Goal: Task Accomplishment & Management: Complete application form

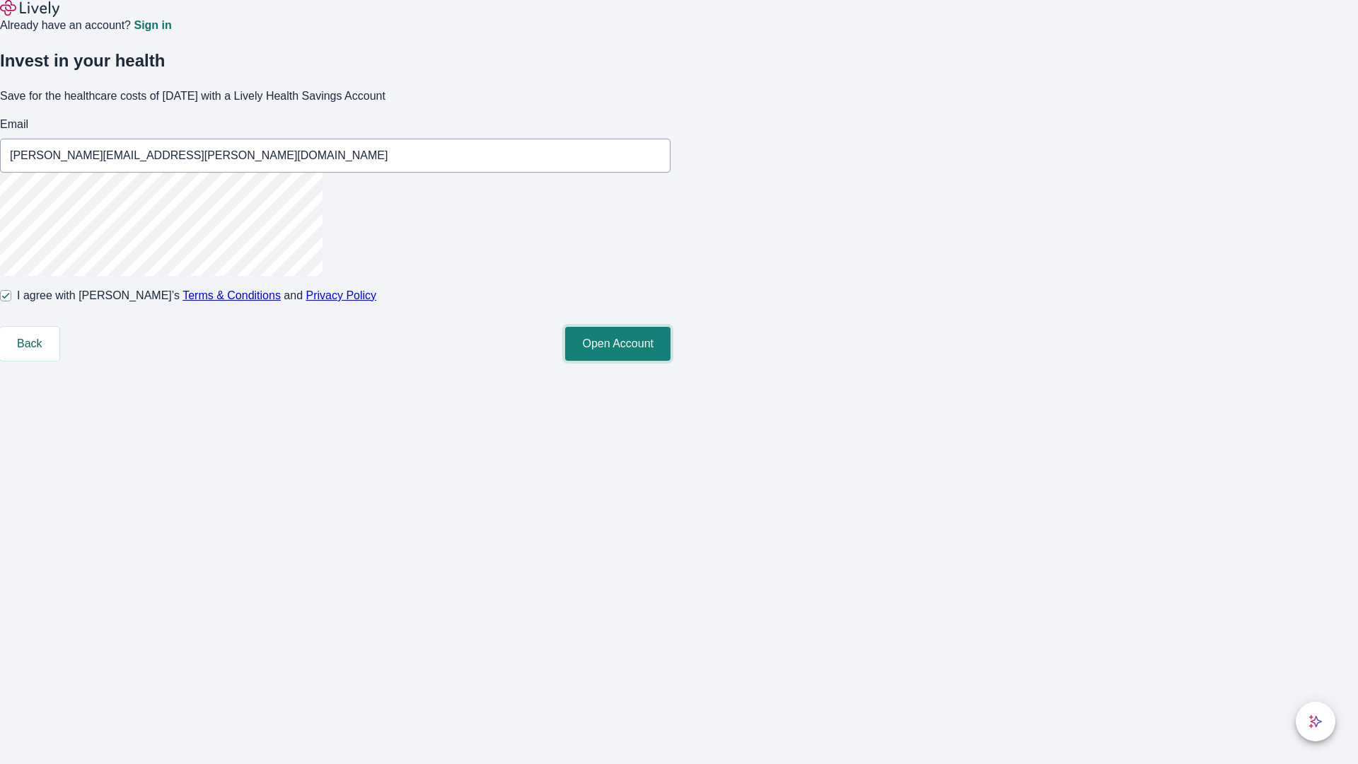
click at [671, 361] on button "Open Account" at bounding box center [617, 344] width 105 height 34
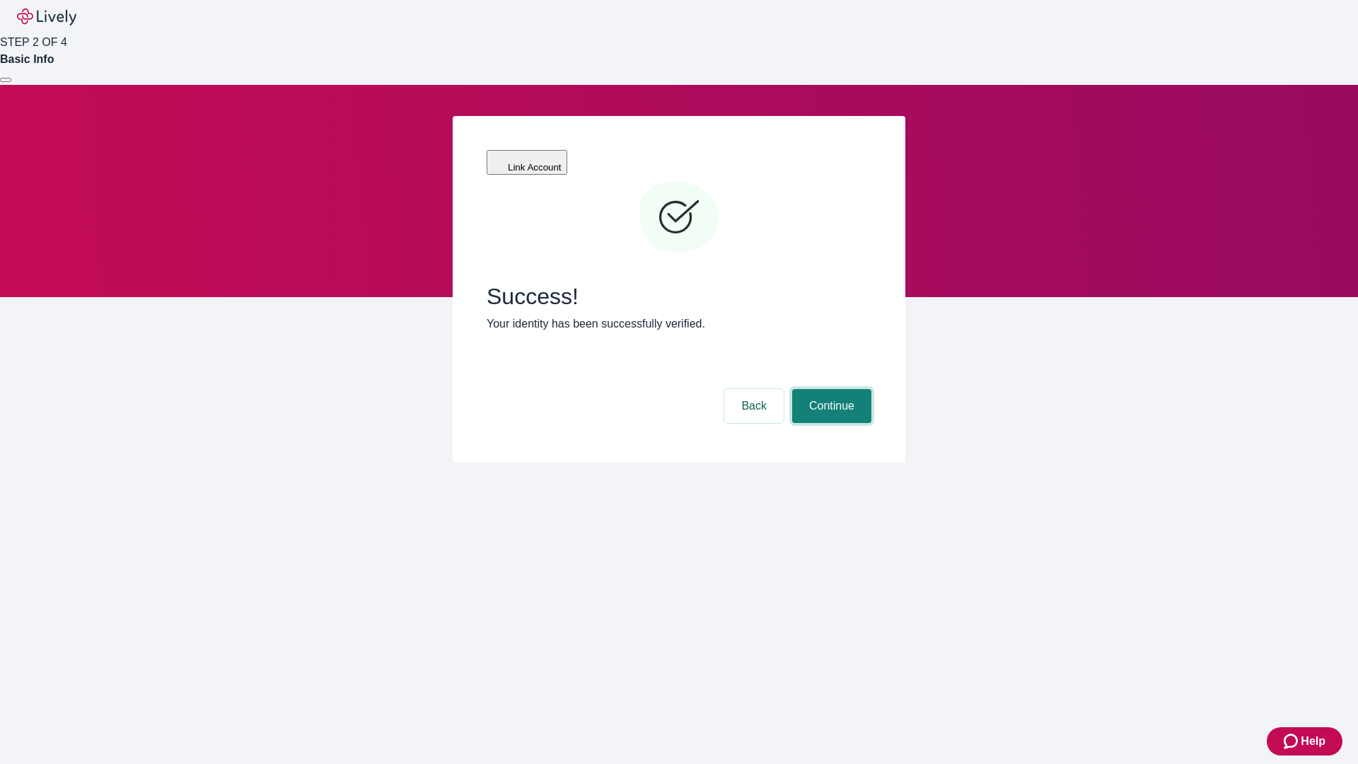
click at [830, 389] on button "Continue" at bounding box center [831, 406] width 79 height 34
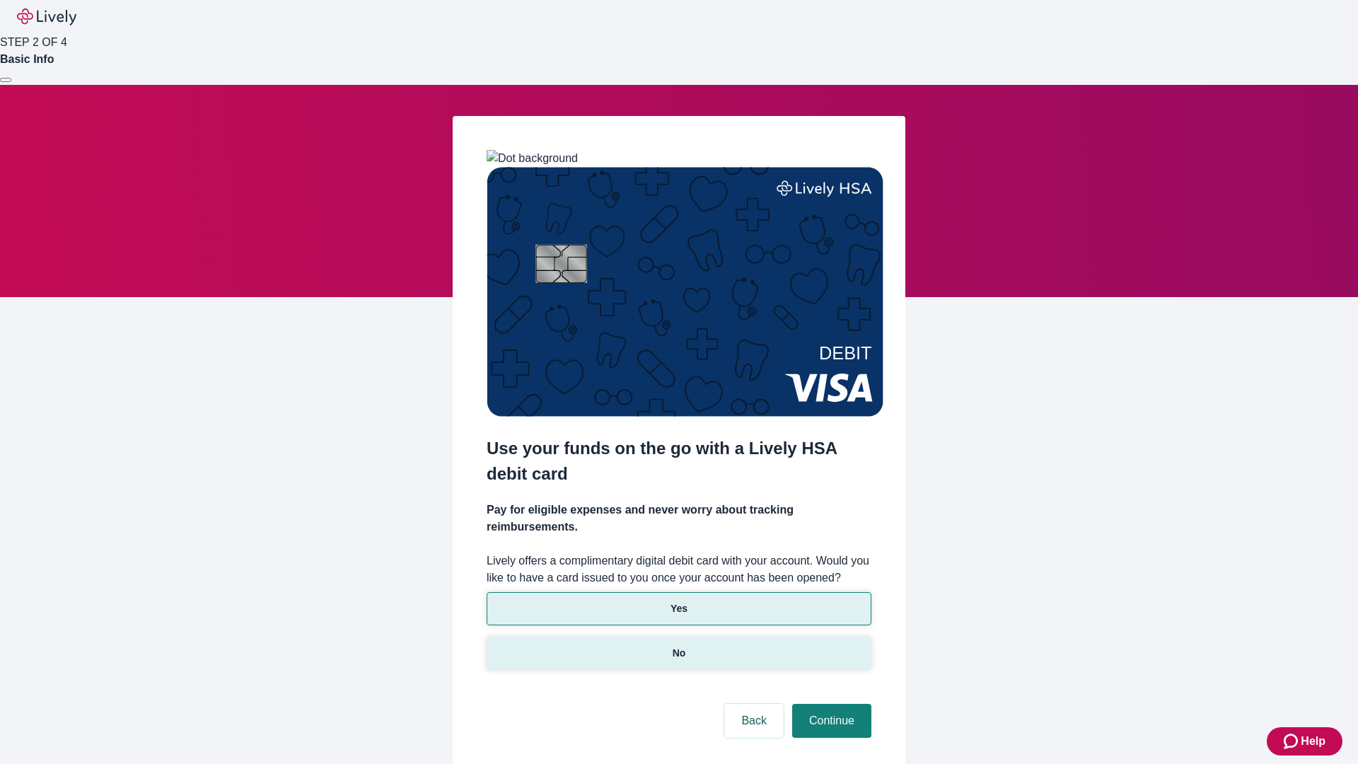
click at [679, 646] on p "No" at bounding box center [679, 653] width 13 height 15
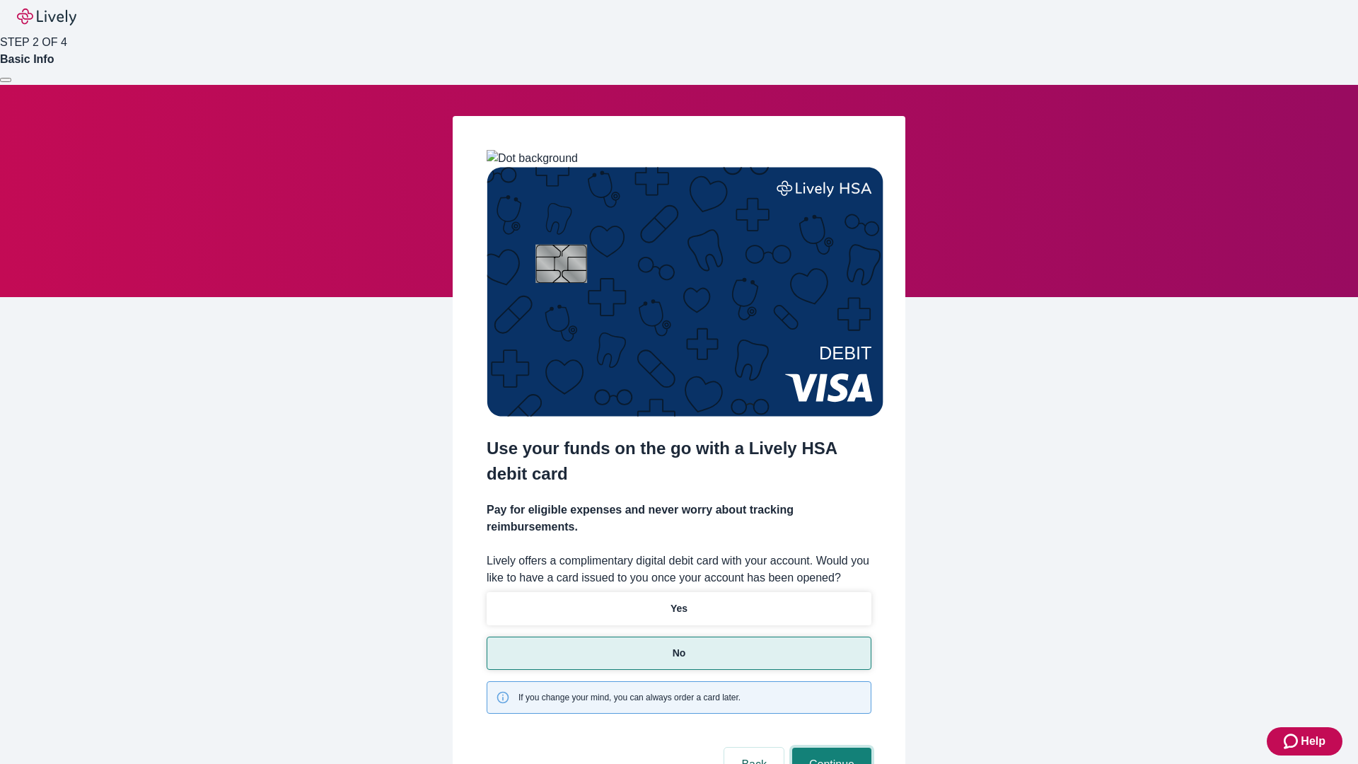
click at [830, 748] on button "Continue" at bounding box center [831, 765] width 79 height 34
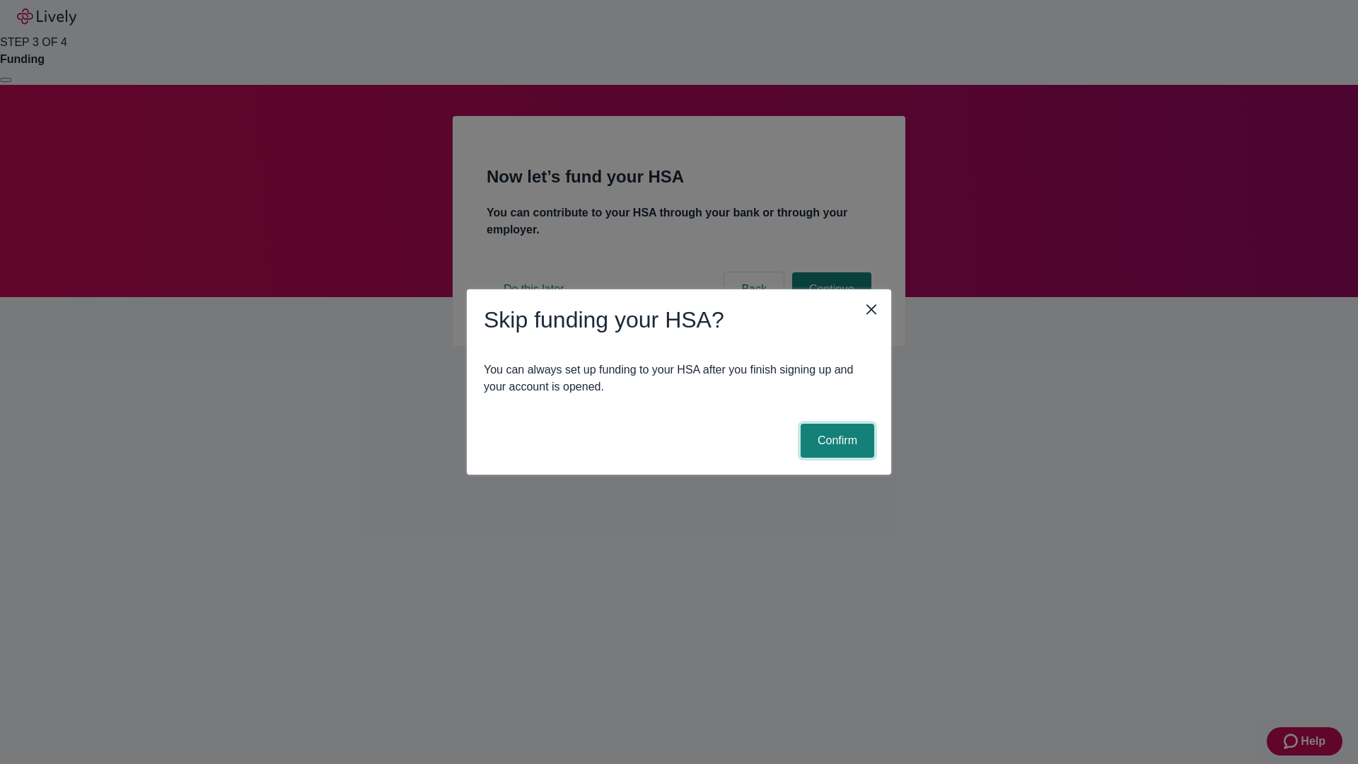
click at [836, 441] on button "Confirm" at bounding box center [838, 441] width 74 height 34
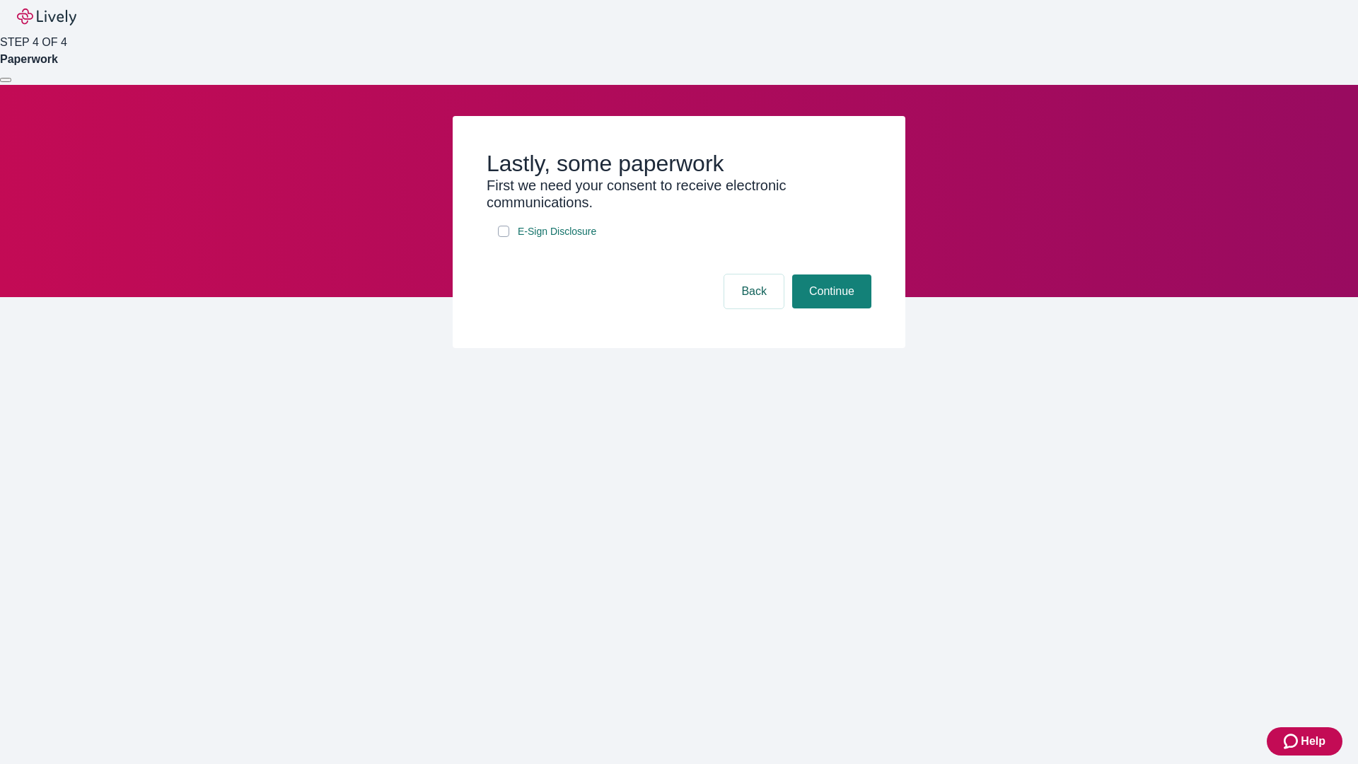
click at [504, 237] on input "E-Sign Disclosure" at bounding box center [503, 231] width 11 height 11
checkbox input "true"
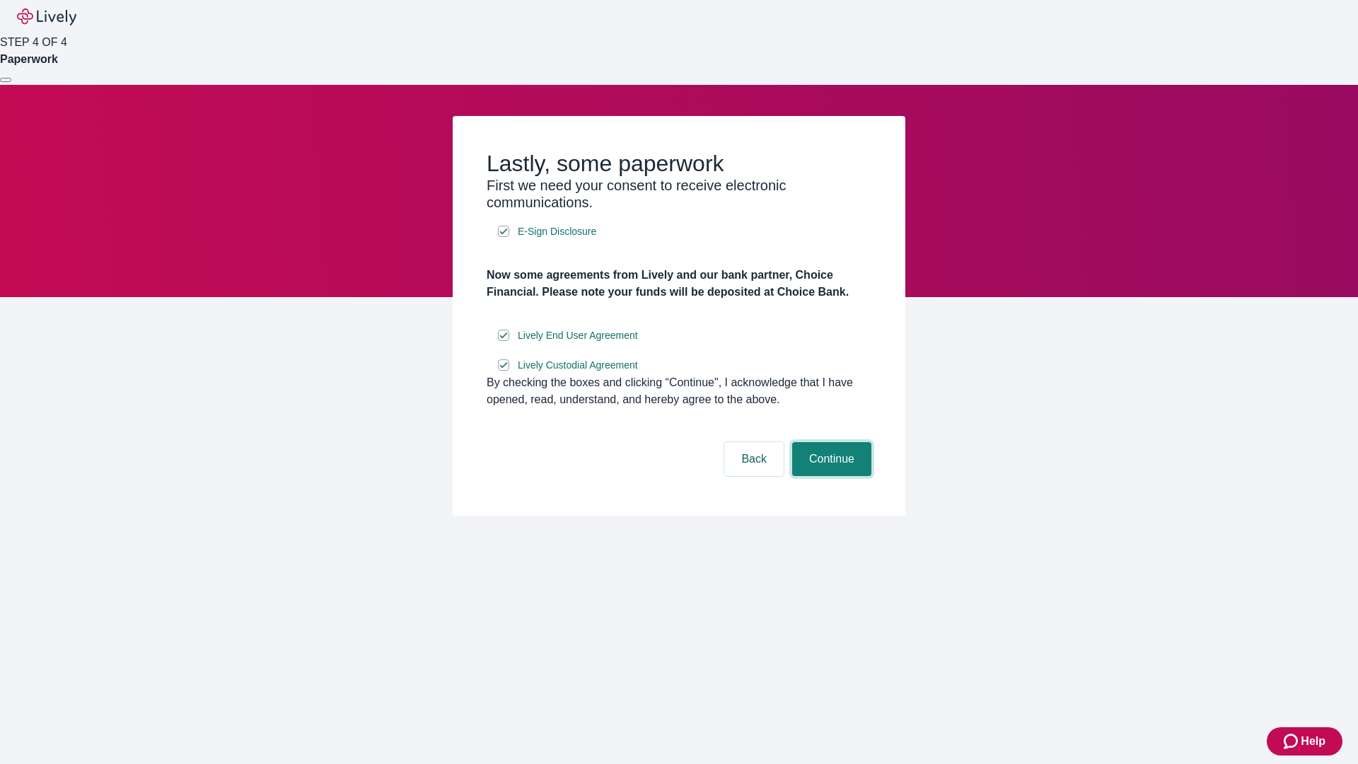
click at [830, 476] on button "Continue" at bounding box center [831, 459] width 79 height 34
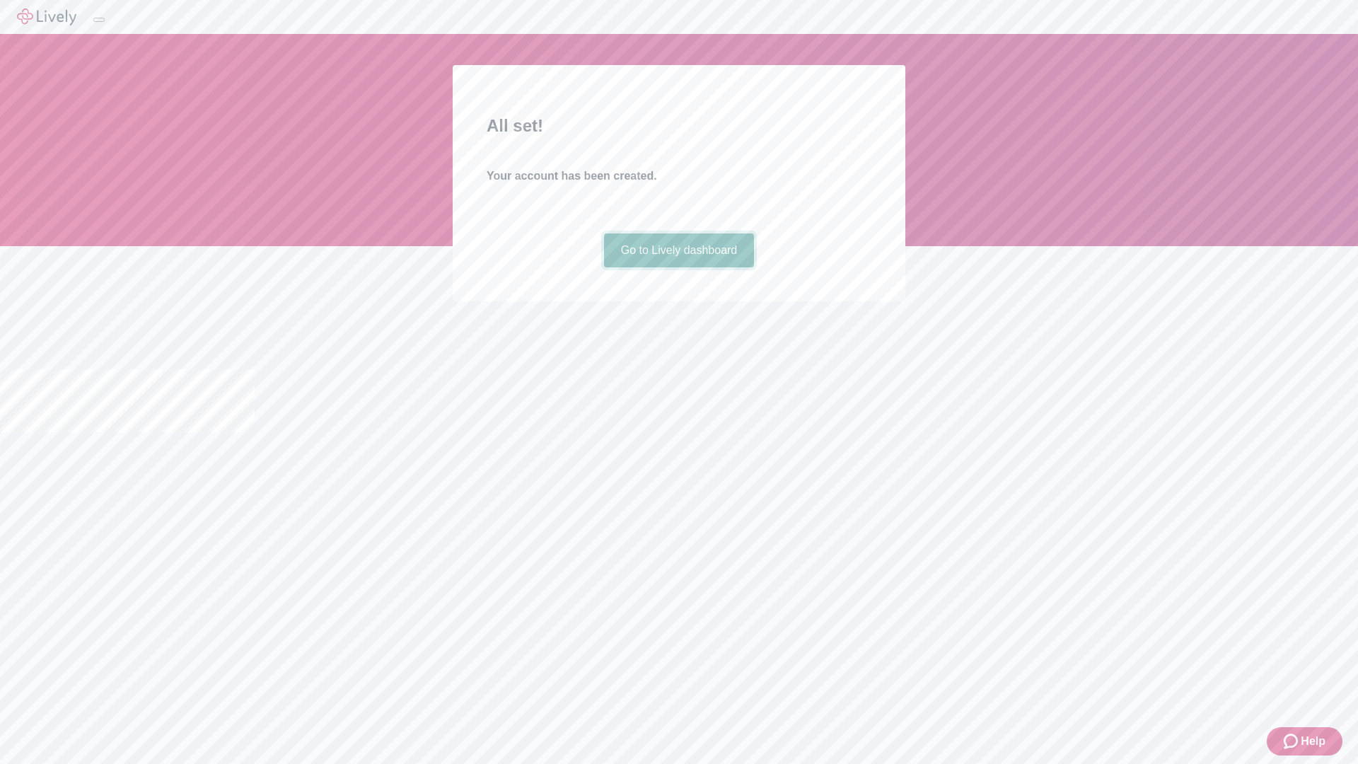
click at [679, 267] on link "Go to Lively dashboard" at bounding box center [679, 250] width 151 height 34
